Goal: Transaction & Acquisition: Book appointment/travel/reservation

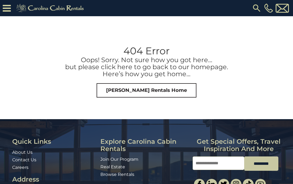
click at [30, 3] on img at bounding box center [51, 8] width 75 height 11
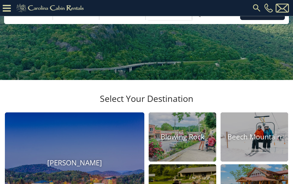
scroll to position [66, 0]
click at [170, 162] on img at bounding box center [181, 137] width 67 height 49
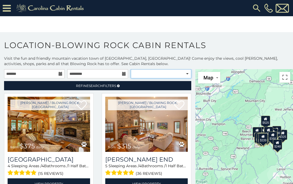
click at [147, 76] on select "**********" at bounding box center [161, 73] width 60 height 9
select select "**********"
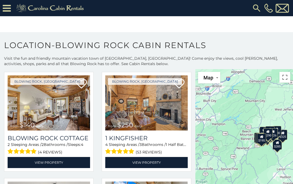
scroll to position [447, 0]
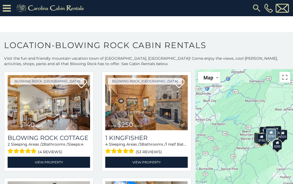
click at [121, 119] on img at bounding box center [146, 102] width 82 height 55
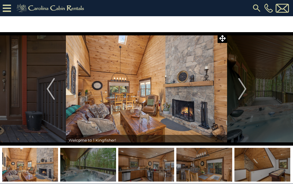
click at [248, 91] on button "Next" at bounding box center [242, 89] width 30 height 114
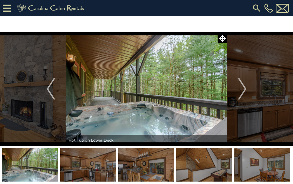
click at [245, 91] on img "Next" at bounding box center [242, 89] width 8 height 22
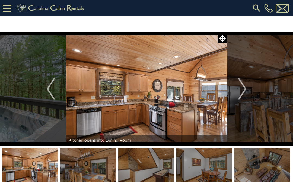
click at [247, 92] on button "Next" at bounding box center [242, 89] width 30 height 114
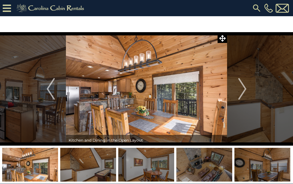
click at [246, 90] on button "Next" at bounding box center [242, 89] width 30 height 114
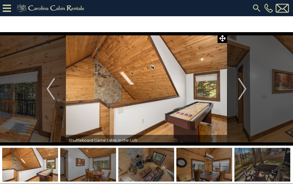
click at [245, 91] on img "Next" at bounding box center [242, 89] width 8 height 22
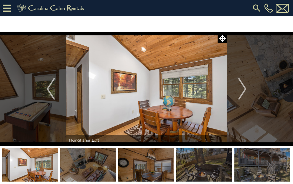
click at [248, 89] on button "Next" at bounding box center [242, 89] width 30 height 114
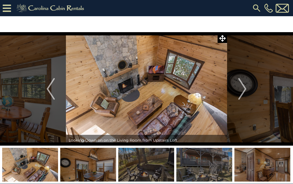
click at [248, 89] on button "Next" at bounding box center [242, 89] width 30 height 114
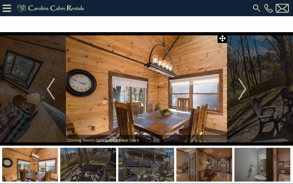
click at [246, 91] on button "Next" at bounding box center [242, 89] width 30 height 114
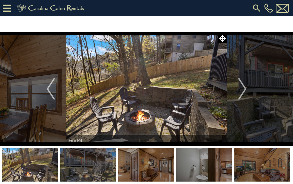
click at [246, 90] on img "Next" at bounding box center [242, 89] width 8 height 22
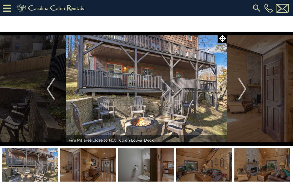
click at [244, 89] on img "Next" at bounding box center [242, 89] width 8 height 22
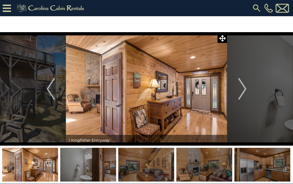
click at [245, 90] on img "Next" at bounding box center [242, 89] width 8 height 22
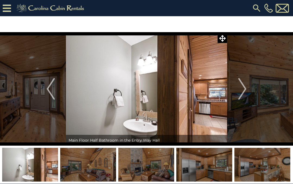
click at [246, 89] on img "Next" at bounding box center [242, 89] width 8 height 22
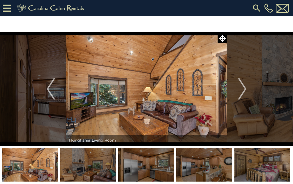
click at [243, 90] on img "Next" at bounding box center [242, 89] width 8 height 22
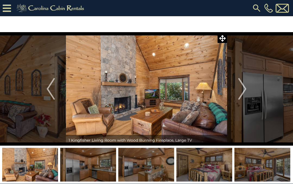
click at [245, 90] on img "Next" at bounding box center [242, 89] width 8 height 22
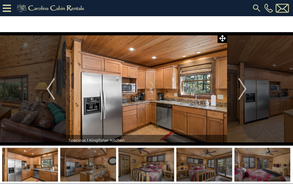
click at [243, 90] on img "Next" at bounding box center [242, 89] width 8 height 22
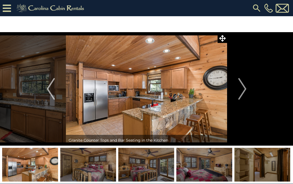
click at [242, 89] on img "Next" at bounding box center [242, 89] width 8 height 22
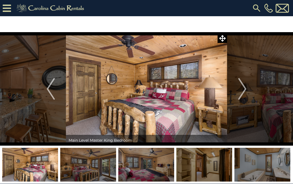
click at [243, 89] on img "Next" at bounding box center [242, 89] width 8 height 22
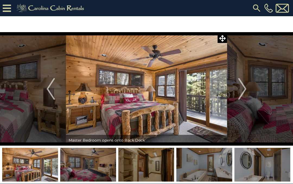
click at [243, 89] on img "Next" at bounding box center [242, 89] width 8 height 22
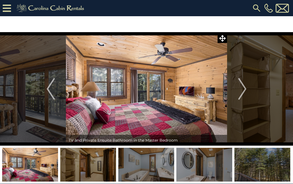
click at [243, 88] on img "Next" at bounding box center [242, 89] width 8 height 22
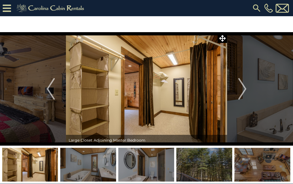
click at [243, 86] on img "Next" at bounding box center [242, 89] width 8 height 22
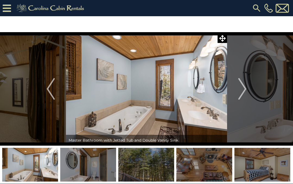
click at [243, 87] on img "Next" at bounding box center [242, 89] width 8 height 22
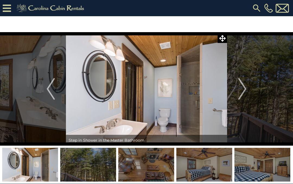
click at [243, 87] on img "Next" at bounding box center [242, 89] width 8 height 22
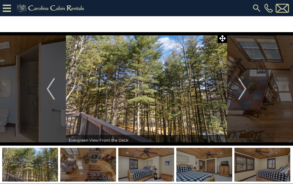
click at [243, 89] on img "Next" at bounding box center [242, 89] width 8 height 22
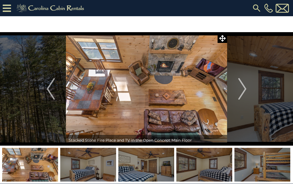
click at [243, 88] on img "Next" at bounding box center [242, 89] width 8 height 22
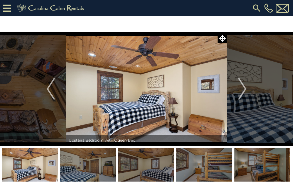
click at [242, 88] on img "Next" at bounding box center [242, 89] width 8 height 22
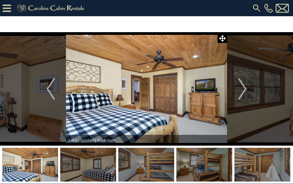
click at [242, 87] on img "Next" at bounding box center [242, 89] width 8 height 22
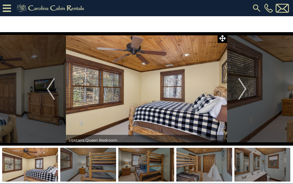
click at [242, 87] on img "Next" at bounding box center [242, 89] width 8 height 22
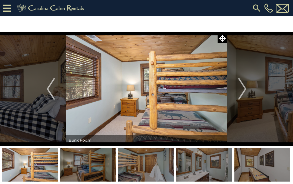
click at [243, 88] on img "Next" at bounding box center [242, 89] width 8 height 22
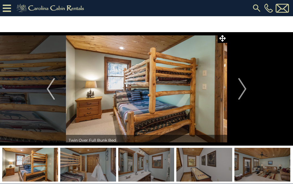
click at [242, 88] on img "Next" at bounding box center [242, 89] width 8 height 22
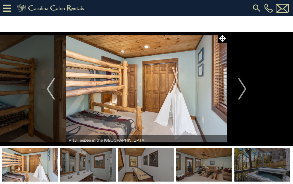
click at [243, 88] on img "Next" at bounding box center [242, 89] width 8 height 22
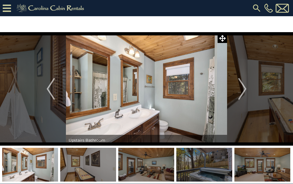
click at [243, 88] on img "Next" at bounding box center [242, 89] width 8 height 22
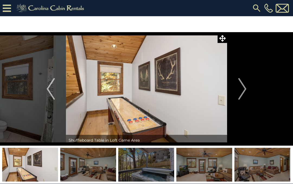
click at [243, 87] on img "Next" at bounding box center [242, 89] width 8 height 22
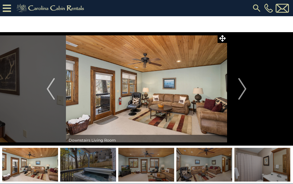
click at [243, 88] on img "Next" at bounding box center [242, 89] width 8 height 22
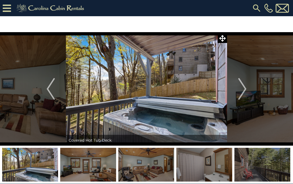
click at [242, 87] on img "Next" at bounding box center [242, 89] width 8 height 22
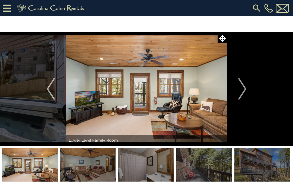
click at [243, 89] on img "Next" at bounding box center [242, 89] width 8 height 22
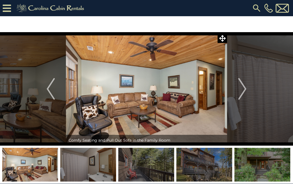
click at [242, 89] on img "Next" at bounding box center [242, 89] width 8 height 22
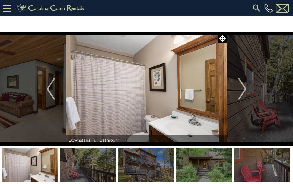
click at [242, 89] on img "Next" at bounding box center [242, 89] width 8 height 22
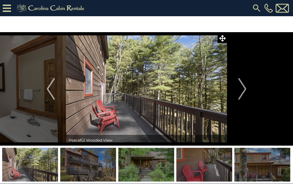
click at [242, 89] on img "Next" at bounding box center [242, 89] width 8 height 22
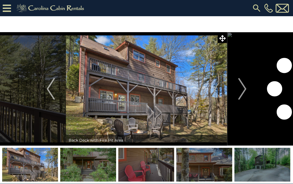
click at [242, 89] on img "Next" at bounding box center [242, 89] width 8 height 22
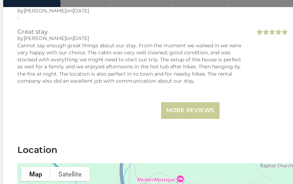
scroll to position [1220, 0]
click at [132, 103] on link "More Reviews" at bounding box center [146, 109] width 44 height 13
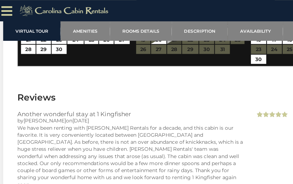
scroll to position [1040, 0]
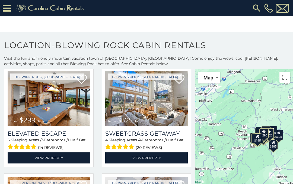
scroll to position [558, 0]
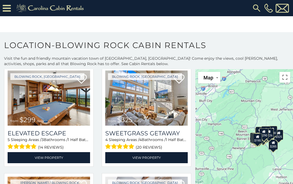
click at [126, 114] on img at bounding box center [146, 98] width 82 height 55
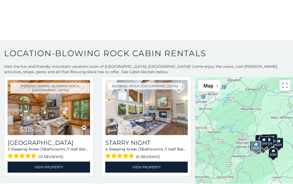
scroll to position [19, 0]
click at [24, 108] on img at bounding box center [49, 107] width 82 height 55
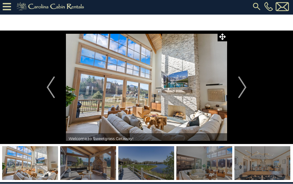
scroll to position [2, 0]
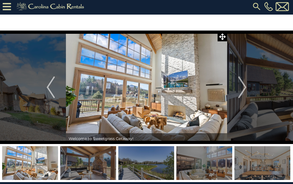
click at [244, 87] on img "Next" at bounding box center [242, 88] width 8 height 22
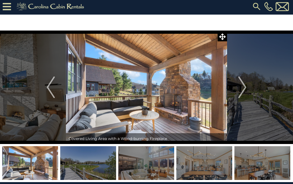
click at [245, 88] on img "Next" at bounding box center [242, 88] width 8 height 22
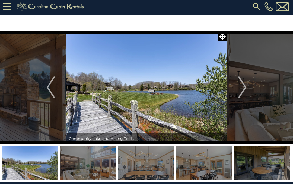
click at [240, 87] on img "Next" at bounding box center [242, 88] width 8 height 22
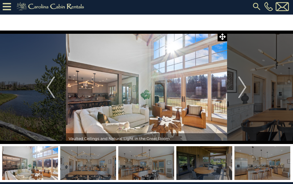
click at [241, 88] on img "Next" at bounding box center [242, 88] width 8 height 22
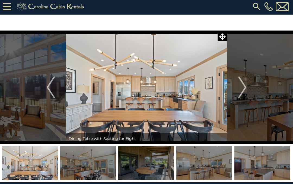
click at [240, 89] on img "Next" at bounding box center [242, 88] width 8 height 22
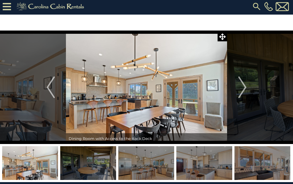
click at [239, 90] on img "Next" at bounding box center [242, 88] width 8 height 22
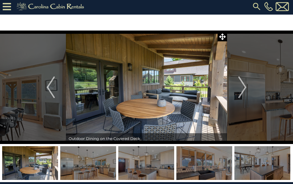
click at [239, 91] on img "Next" at bounding box center [242, 88] width 8 height 22
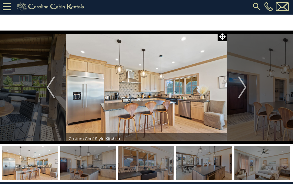
click at [240, 91] on img "Next" at bounding box center [242, 88] width 8 height 22
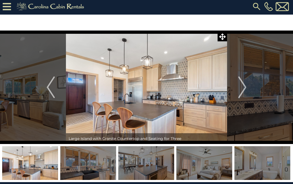
click at [242, 89] on img "Next" at bounding box center [242, 88] width 8 height 22
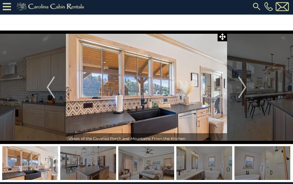
click at [245, 88] on img "Next" at bounding box center [242, 88] width 8 height 22
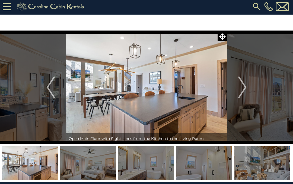
click at [246, 87] on button "Next" at bounding box center [242, 88] width 30 height 114
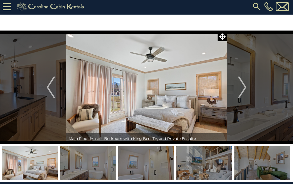
click at [245, 89] on img "Next" at bounding box center [242, 88] width 8 height 22
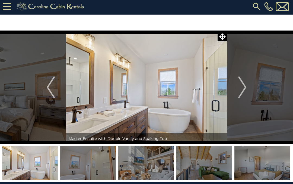
click at [244, 89] on img "Next" at bounding box center [242, 88] width 8 height 22
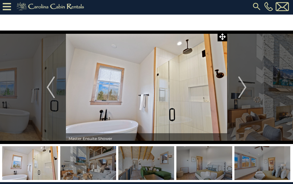
click at [244, 88] on img "Next" at bounding box center [242, 88] width 8 height 22
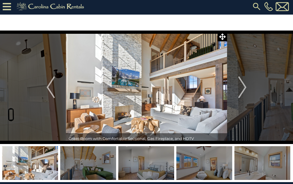
click at [244, 90] on img "Next" at bounding box center [242, 88] width 8 height 22
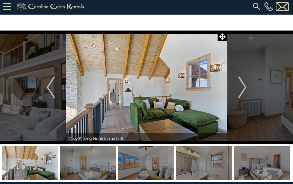
click at [245, 88] on img "Next" at bounding box center [242, 88] width 8 height 22
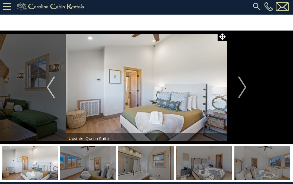
click at [245, 87] on img "Next" at bounding box center [242, 88] width 8 height 22
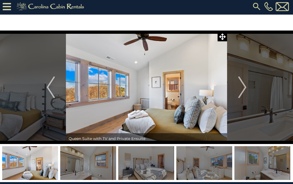
click at [244, 88] on img "Next" at bounding box center [242, 88] width 8 height 22
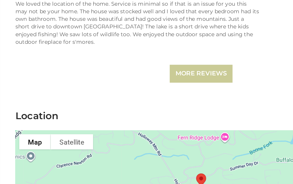
scroll to position [1386, 0]
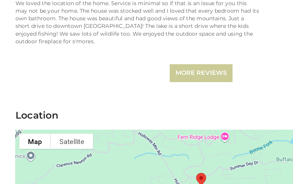
click at [4, 106] on section "Location To navigate the map with touch gestures double-tap and hold your finge…" at bounding box center [146, 163] width 284 height 115
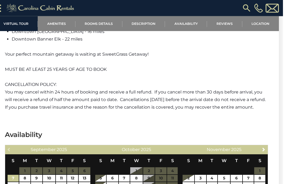
scroll to position [1067, 0]
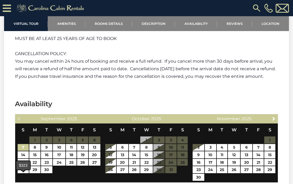
click at [24, 174] on link "28" at bounding box center [23, 170] width 11 height 7
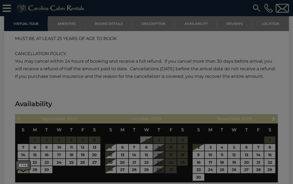
type input "**********"
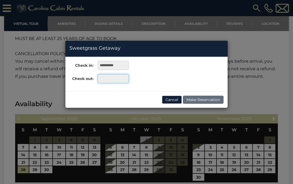
click at [109, 82] on input "text" at bounding box center [113, 78] width 31 height 9
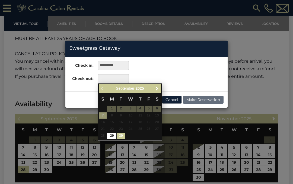
click at [122, 135] on link "30" at bounding box center [121, 136] width 8 height 6
type input "**********"
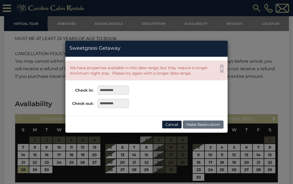
click at [32, 112] on div "**********" at bounding box center [146, 92] width 293 height 184
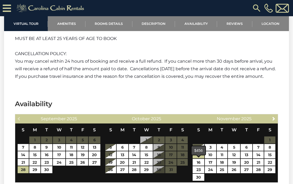
click at [198, 159] on link "9" at bounding box center [197, 155] width 11 height 7
type input "**********"
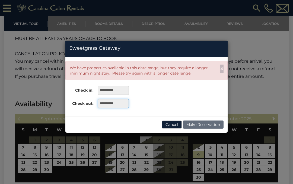
click at [102, 102] on input "**********" at bounding box center [113, 103] width 31 height 9
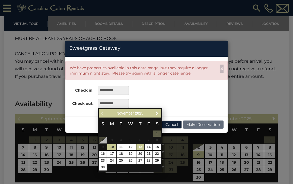
click at [141, 145] on link "13" at bounding box center [140, 147] width 8 height 6
type input "**********"
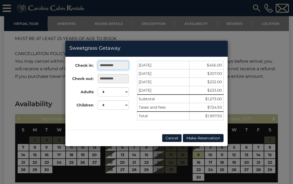
click at [107, 67] on input "**********" at bounding box center [113, 65] width 31 height 9
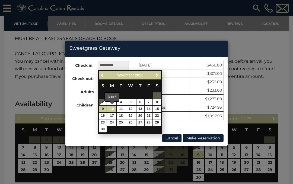
click at [112, 109] on link "10" at bounding box center [111, 109] width 9 height 6
type input "**********"
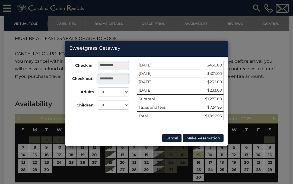
click at [124, 79] on input "**********" at bounding box center [113, 78] width 31 height 9
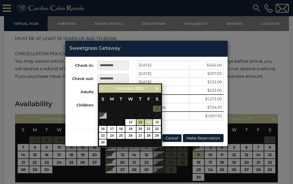
click at [148, 123] on link "14" at bounding box center [148, 122] width 8 height 6
type input "**********"
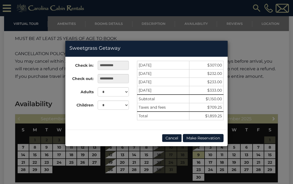
click at [12, 107] on div "**********" at bounding box center [146, 92] width 293 height 184
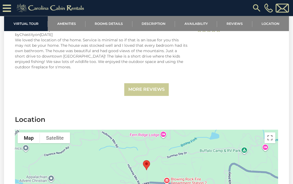
scroll to position [1344, 0]
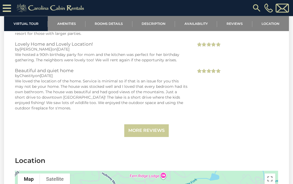
click at [140, 138] on link "More Reviews" at bounding box center [146, 131] width 44 height 13
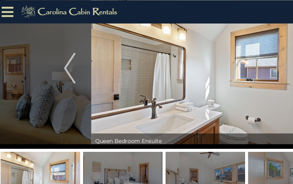
scroll to position [0, 0]
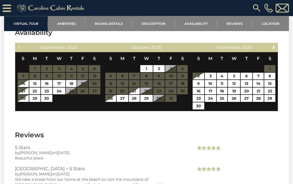
scroll to position [1079, 0]
click at [109, 102] on link "26" at bounding box center [110, 98] width 11 height 7
type input "**********"
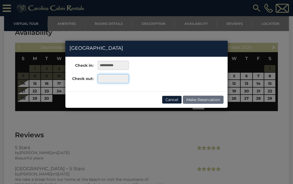
click at [103, 80] on input "text" at bounding box center [113, 78] width 31 height 9
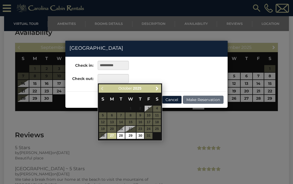
click at [140, 136] on link "30" at bounding box center [140, 136] width 8 height 6
type input "**********"
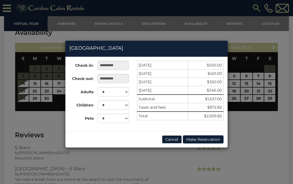
click at [8, 144] on div "**********" at bounding box center [146, 92] width 293 height 184
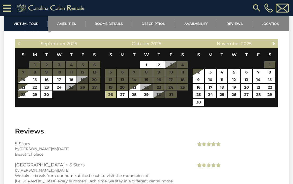
scroll to position [1083, 0]
click at [209, 83] on link "10" at bounding box center [209, 79] width 11 height 7
type input "**********"
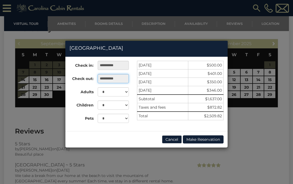
click at [104, 80] on input "**********" at bounding box center [113, 78] width 31 height 9
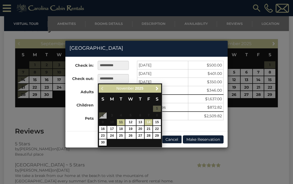
click at [149, 122] on link "14" at bounding box center [148, 122] width 8 height 6
type input "**********"
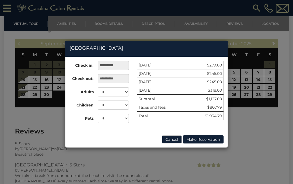
click at [16, 120] on div "**********" at bounding box center [146, 92] width 293 height 184
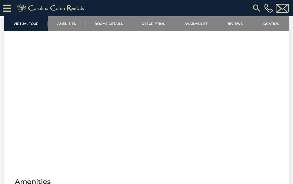
scroll to position [371, 0]
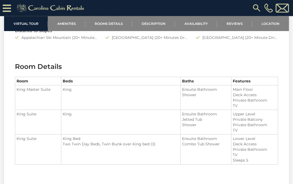
scroll to position [656, 0]
